Goal: Task Accomplishment & Management: Complete application form

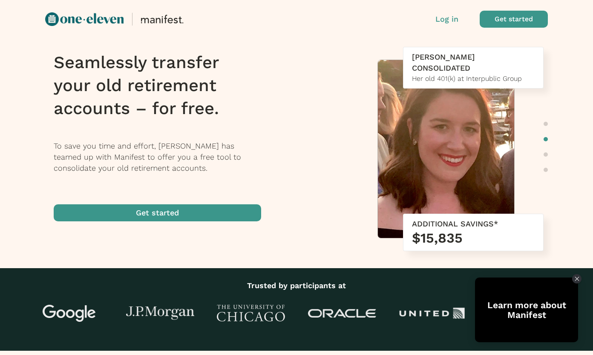
click at [188, 202] on div "Seamlessly transfer your old retirement accounts – for free. To save you time a…" at bounding box center [176, 136] width 244 height 179
click at [188, 211] on span "button" at bounding box center [157, 212] width 207 height 17
click at [202, 85] on h1 "Seamlessly transfer your old retirement accounts – for free." at bounding box center [163, 85] width 218 height 69
